Goal: Task Accomplishment & Management: Complete application form

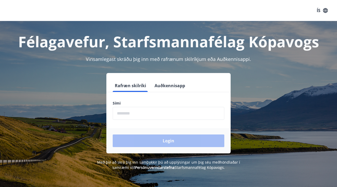
click at [123, 114] on input "phone" at bounding box center [169, 113] width 112 height 13
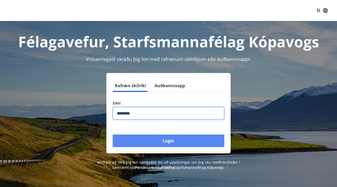
type input "********"
click at [151, 138] on button "Login" at bounding box center [169, 141] width 112 height 13
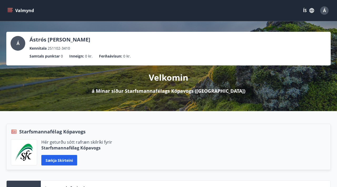
click at [10, 8] on icon "menu" at bounding box center [11, 8] width 6 height 1
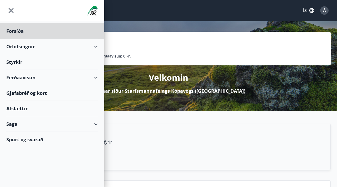
click at [12, 63] on div "Styrkir" at bounding box center [51, 62] width 91 height 16
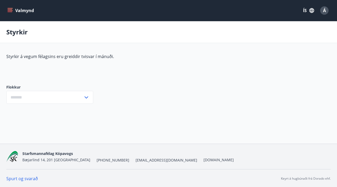
type input "***"
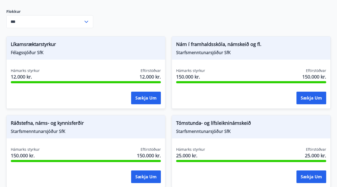
scroll to position [74, 0]
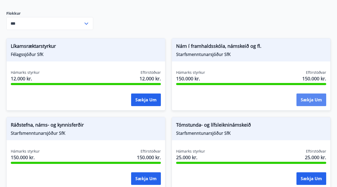
click at [306, 101] on button "Sækja um" at bounding box center [311, 100] width 30 height 13
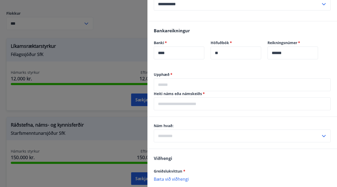
scroll to position [263, 0]
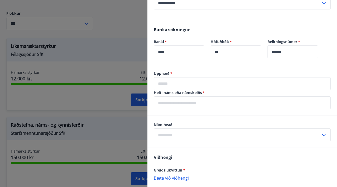
click at [169, 78] on input "text" at bounding box center [242, 83] width 177 height 13
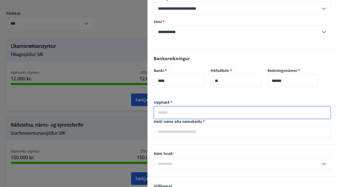
scroll to position [237, 0]
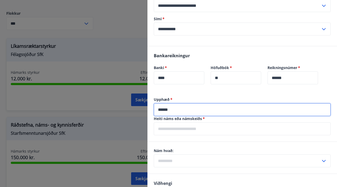
type input "******"
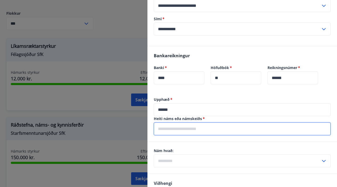
click at [182, 123] on input "text" at bounding box center [242, 129] width 177 height 13
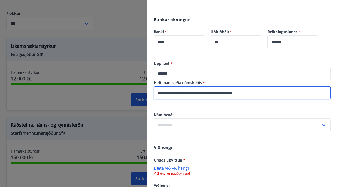
scroll to position [274, 0]
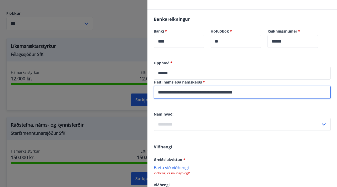
type input "**********"
click at [199, 118] on input "text" at bounding box center [237, 124] width 167 height 13
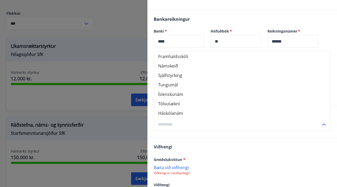
click at [171, 109] on li "Háskólanám" at bounding box center [242, 113] width 176 height 9
type input "**********"
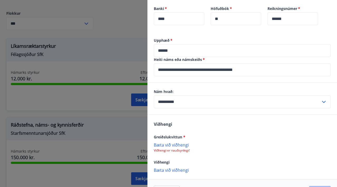
scroll to position [308, 0]
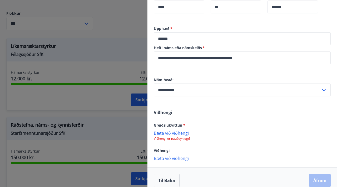
click at [167, 131] on p "Bæta við viðhengi" at bounding box center [242, 133] width 177 height 5
click at [171, 131] on p "Bæta við viðhengi" at bounding box center [242, 133] width 177 height 5
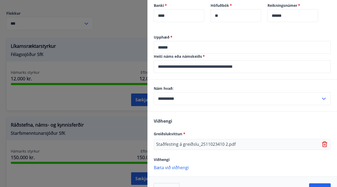
scroll to position [309, 0]
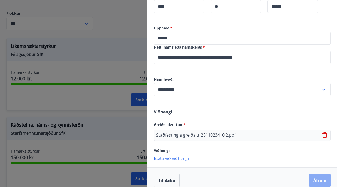
click at [319, 174] on button "Áfram" at bounding box center [320, 180] width 22 height 13
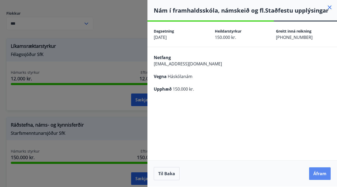
click at [317, 172] on button "Áfram" at bounding box center [320, 174] width 22 height 13
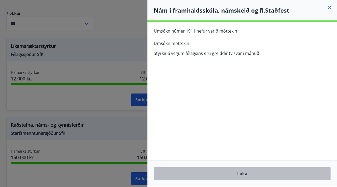
click at [247, 176] on button "Loka" at bounding box center [242, 173] width 177 height 13
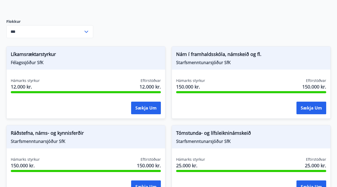
scroll to position [64, 0]
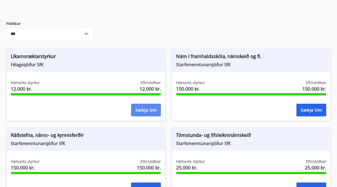
click at [137, 112] on button "Sækja um" at bounding box center [146, 110] width 30 height 13
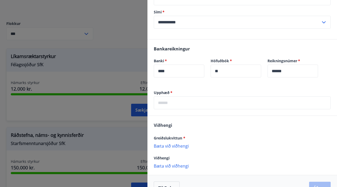
scroll to position [246, 0]
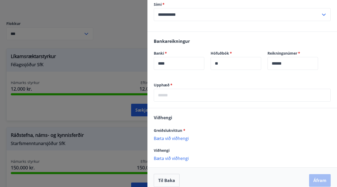
click at [175, 89] on input "text" at bounding box center [242, 95] width 177 height 13
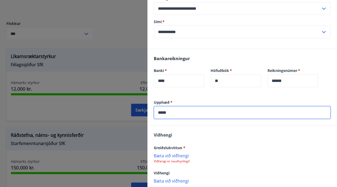
scroll to position [251, 0]
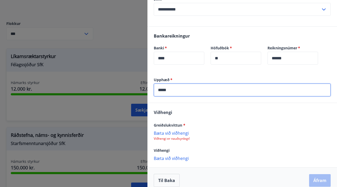
type input "*****"
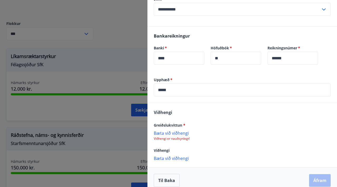
click at [163, 131] on p "Bæta við viðhengi" at bounding box center [242, 133] width 177 height 5
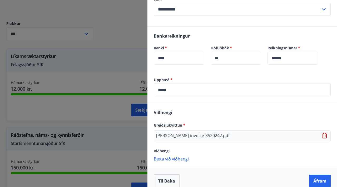
scroll to position [251, 0]
click at [316, 178] on button "Áfram" at bounding box center [320, 180] width 22 height 13
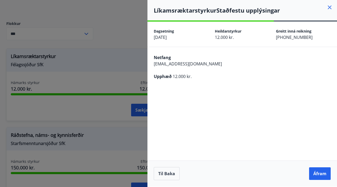
scroll to position [0, 0]
click at [316, 173] on button "Áfram" at bounding box center [320, 174] width 22 height 13
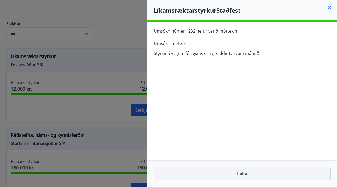
click at [249, 174] on button "Loka" at bounding box center [242, 173] width 177 height 13
